Goal: Information Seeking & Learning: Learn about a topic

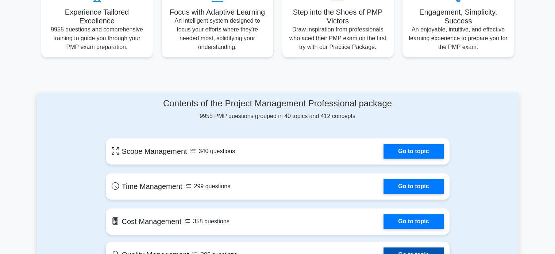
scroll to position [219, 0]
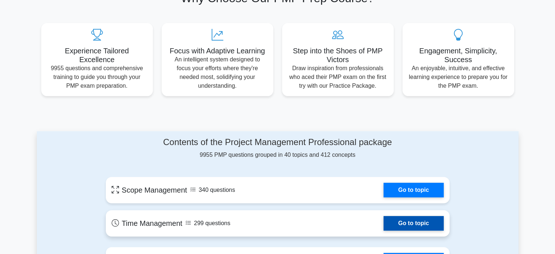
click at [398, 223] on link "Go to topic" at bounding box center [413, 223] width 60 height 15
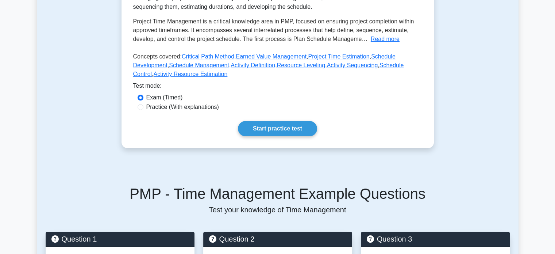
scroll to position [182, 0]
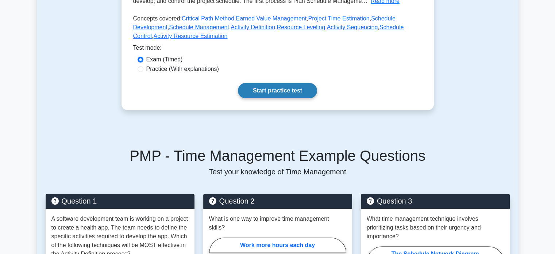
click at [287, 89] on link "Start practice test" at bounding box center [277, 90] width 79 height 15
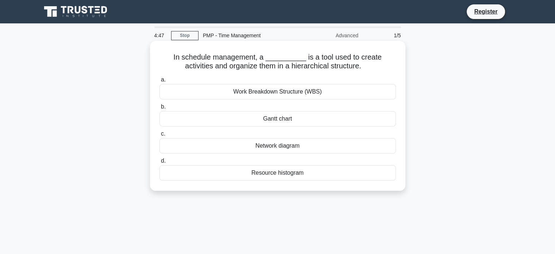
click at [317, 92] on div "Work Breakdown Structure (WBS)" at bounding box center [277, 91] width 236 height 15
click at [159, 82] on input "a. Work Breakdown Structure (WBS)" at bounding box center [159, 79] width 0 height 5
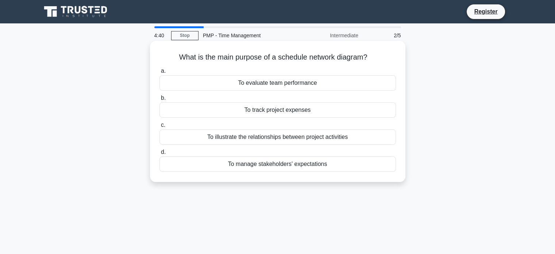
click at [305, 83] on div "To evaluate team performance" at bounding box center [277, 82] width 236 height 15
click at [159, 73] on input "a. To evaluate team performance" at bounding box center [159, 71] width 0 height 5
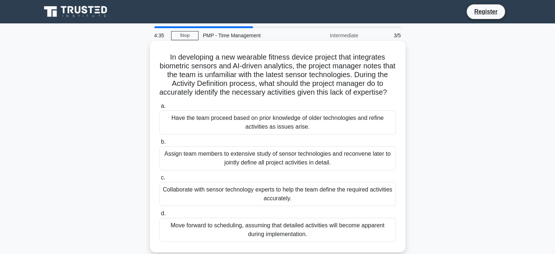
click at [297, 132] on div "Have the team proceed based on prior knowledge of older technologies and refine…" at bounding box center [277, 122] width 236 height 24
click at [159, 108] on input "a. Have the team proceed based on prior knowledge of older technologies and ref…" at bounding box center [159, 106] width 0 height 5
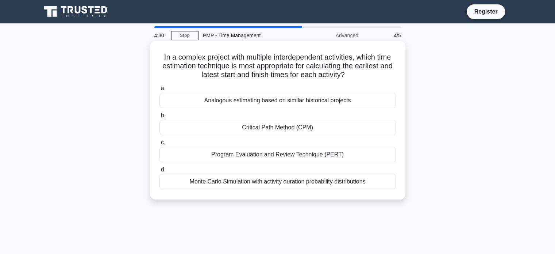
click at [301, 101] on div "Analogous estimating based on similar historical projects" at bounding box center [277, 100] width 236 height 15
click at [159, 91] on input "a. Analogous estimating based on similar historical projects" at bounding box center [159, 88] width 0 height 5
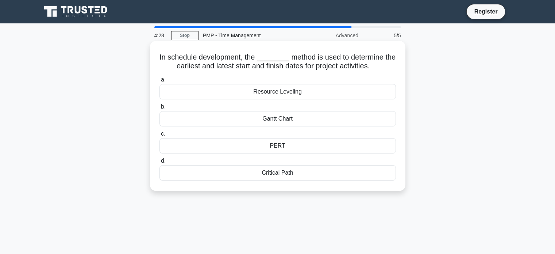
click at [302, 94] on div "Resource Leveling" at bounding box center [277, 91] width 236 height 15
click at [159, 82] on input "a. Resource Leveling" at bounding box center [159, 79] width 0 height 5
